Goal: Information Seeking & Learning: Learn about a topic

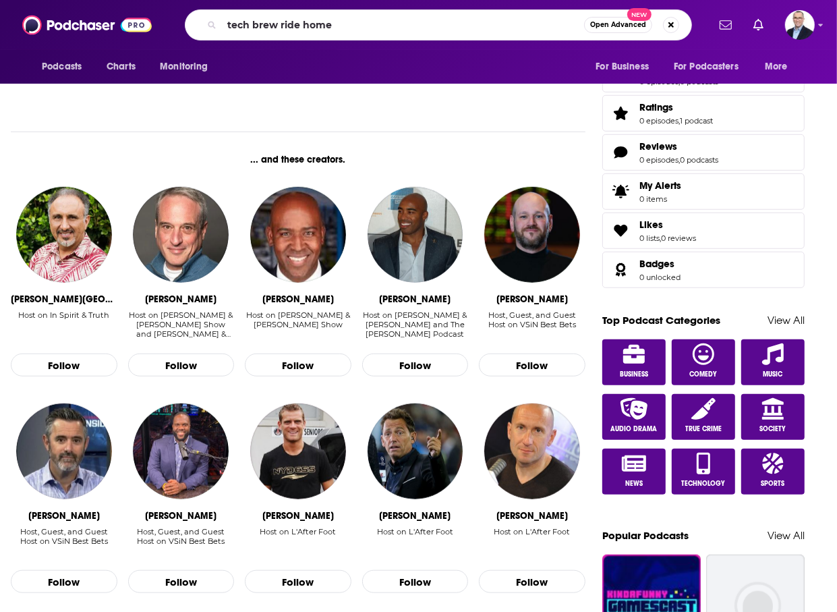
type input "tech brew ride home"
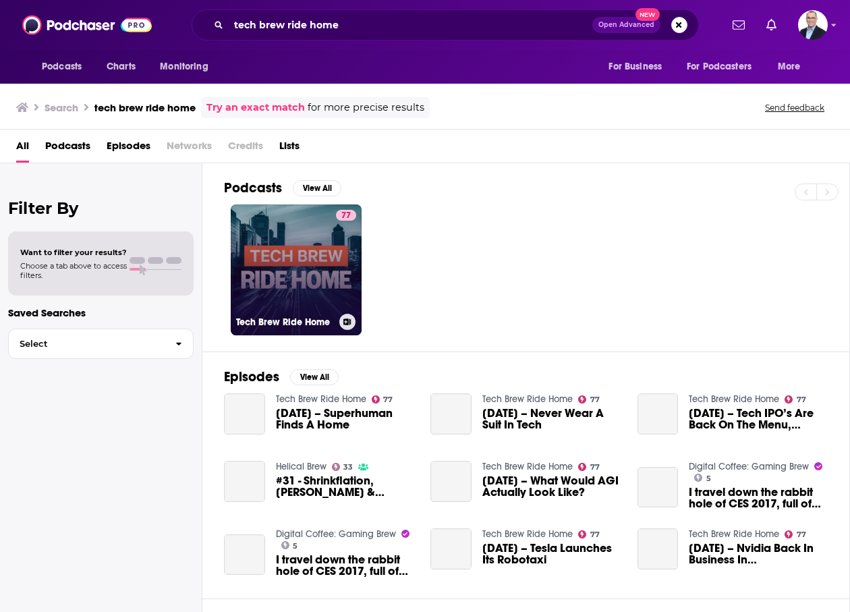
click at [325, 257] on link "77 Tech Brew Ride Home" at bounding box center [296, 269] width 131 height 131
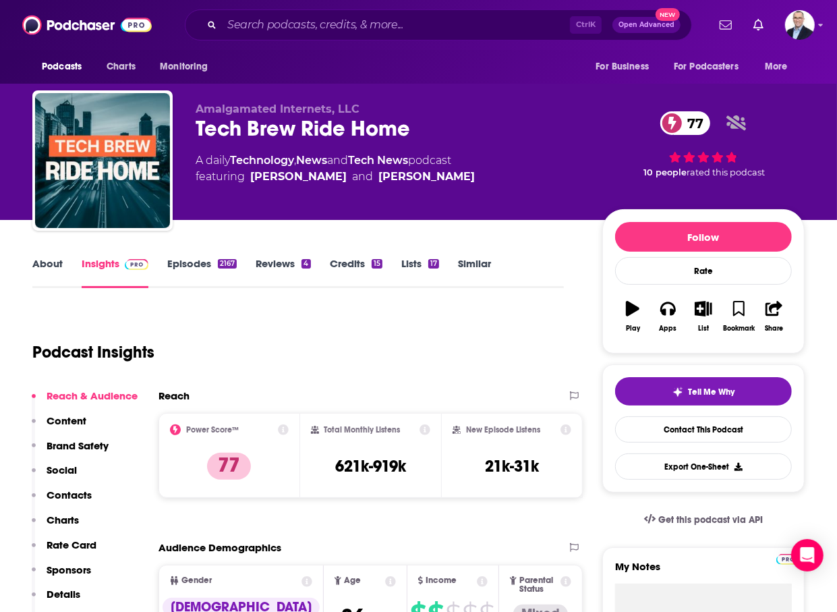
click at [200, 260] on link "Episodes 2167" at bounding box center [201, 272] width 69 height 31
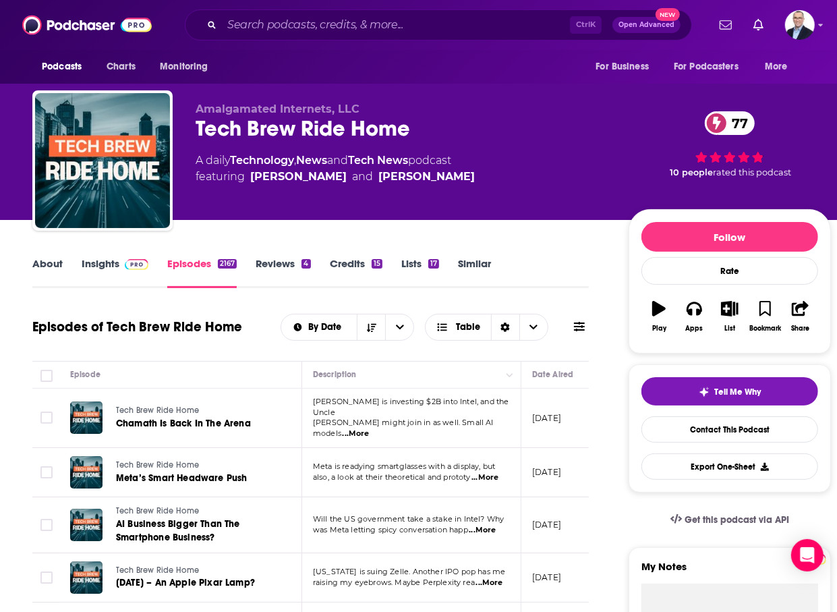
click at [49, 262] on link "About" at bounding box center [47, 272] width 30 height 31
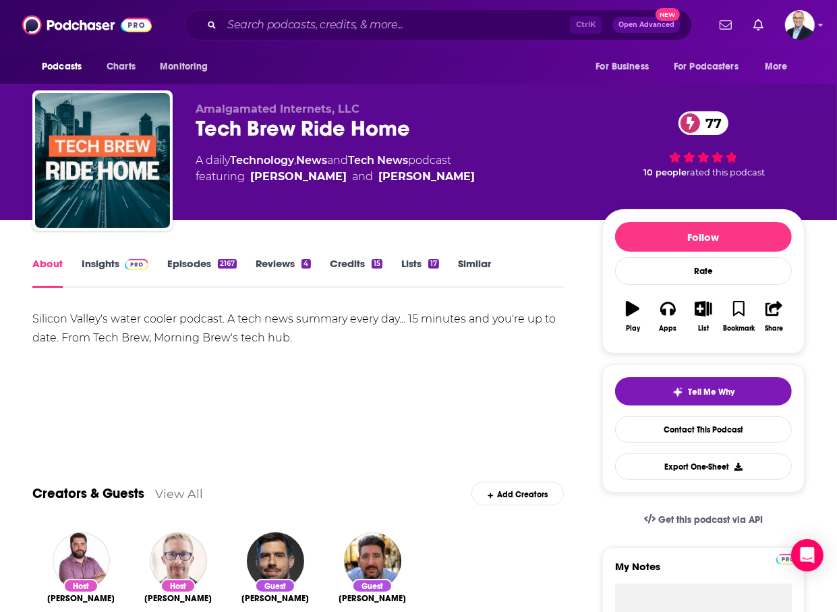
click at [98, 262] on link "Insights" at bounding box center [115, 272] width 67 height 31
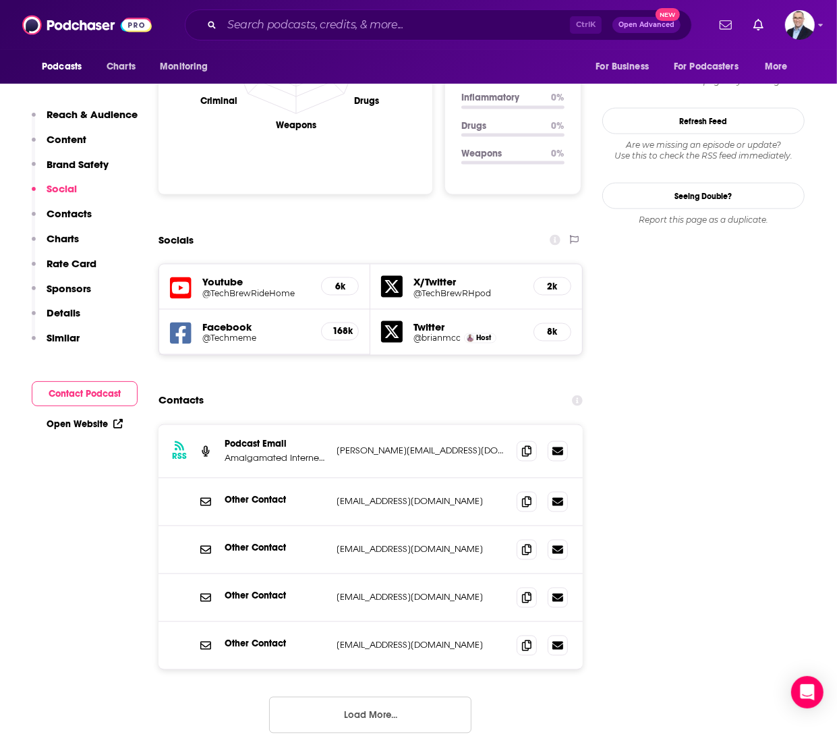
scroll to position [1349, 0]
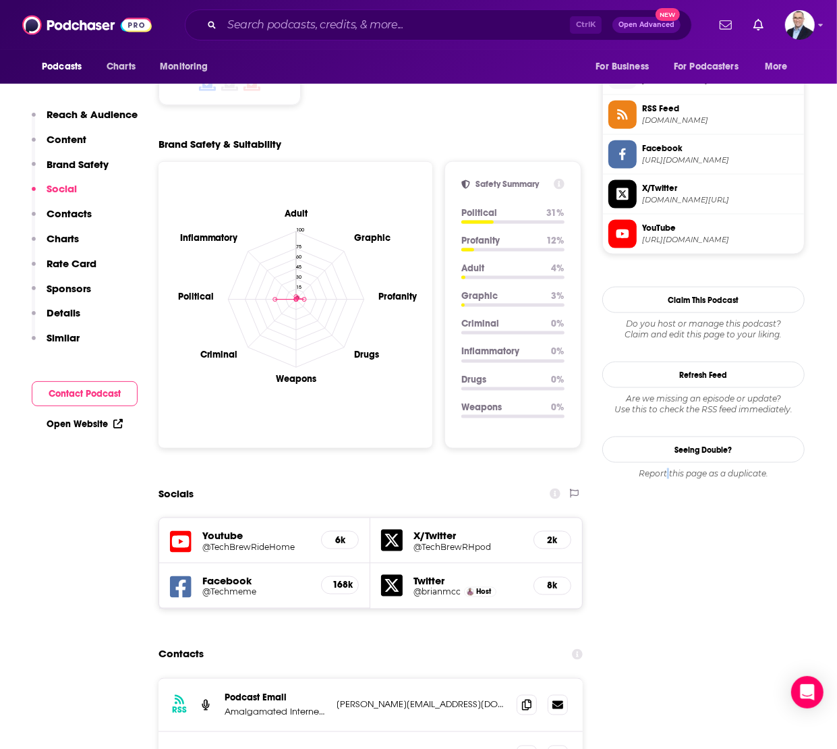
scroll to position [675, 0]
